Goal: Obtain resource: Download file/media

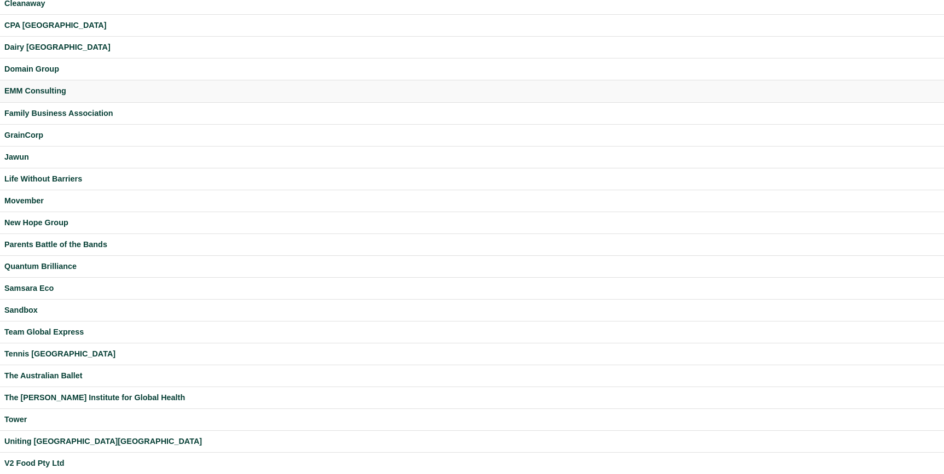
scroll to position [180, 0]
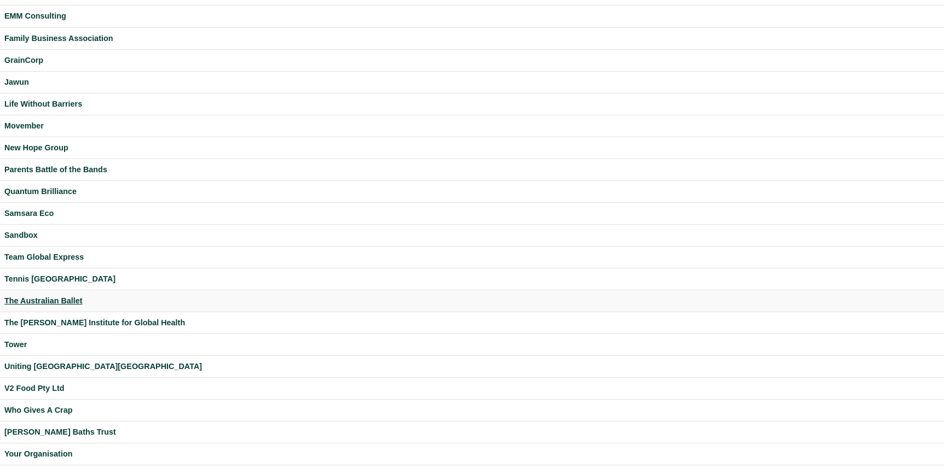
click at [34, 299] on div "The Australian Ballet" at bounding box center [471, 301] width 935 height 13
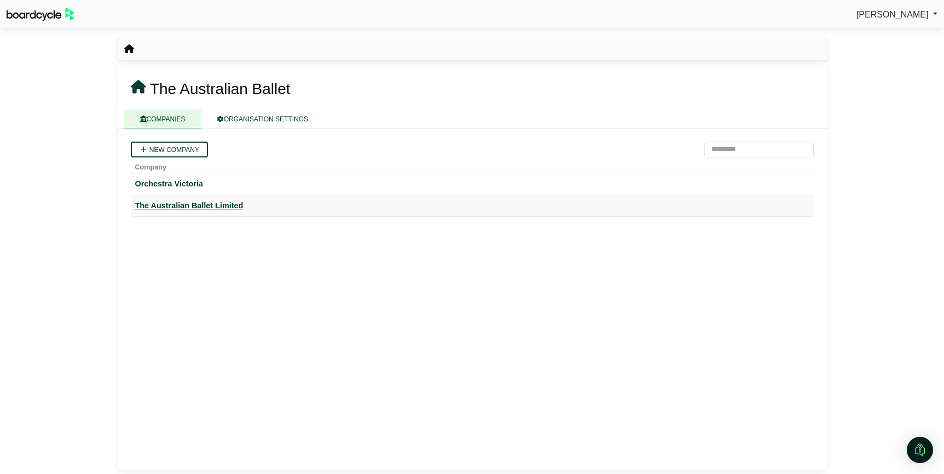
click at [186, 208] on div "The Australian Ballet Limited" at bounding box center [472, 206] width 674 height 13
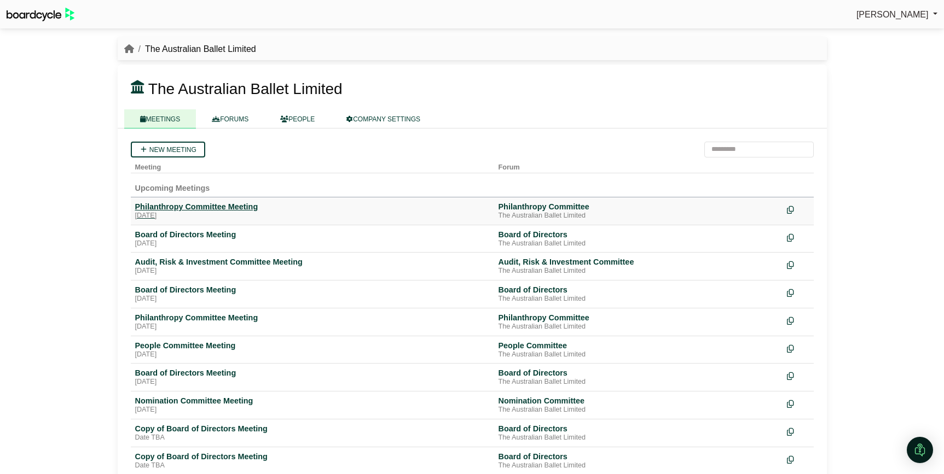
click at [204, 217] on div "[DATE]" at bounding box center [312, 216] width 355 height 9
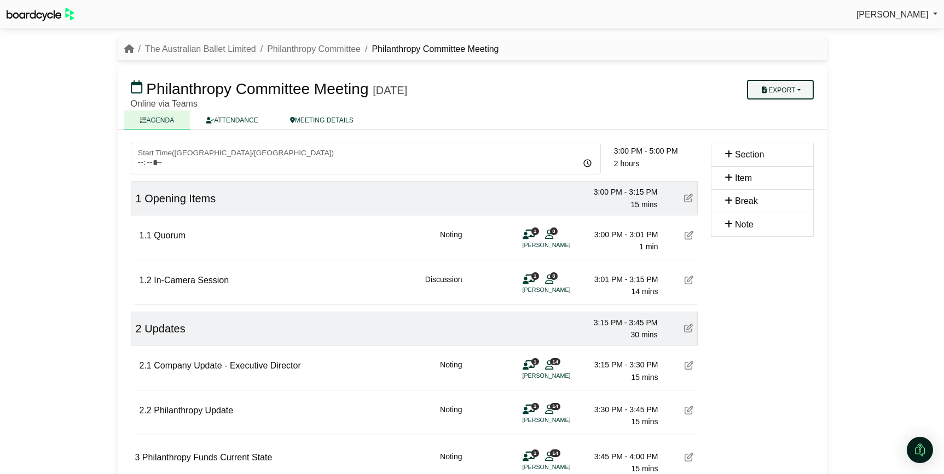
click at [790, 93] on button "Export" at bounding box center [780, 90] width 66 height 20
click at [788, 112] on link "Agenda" at bounding box center [790, 109] width 95 height 16
